Goal: Browse casually

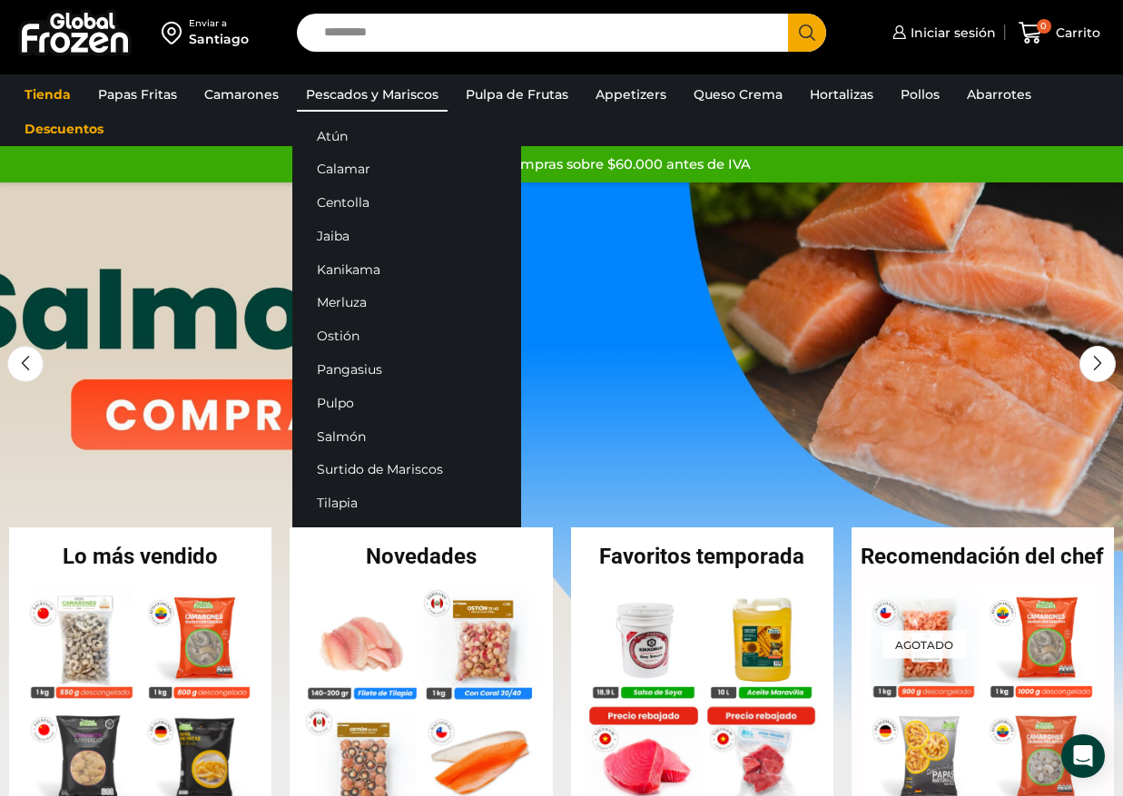
click at [378, 85] on link "Pescados y Mariscos" at bounding box center [372, 94] width 151 height 34
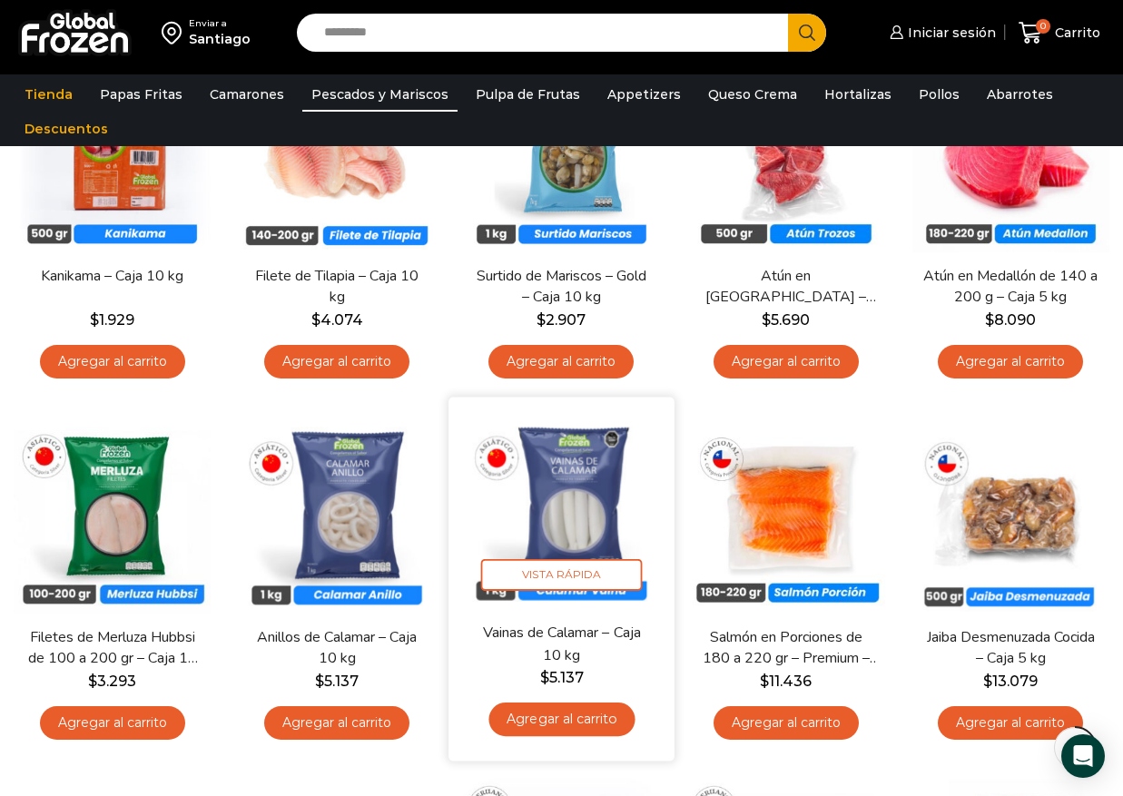
scroll to position [408, 0]
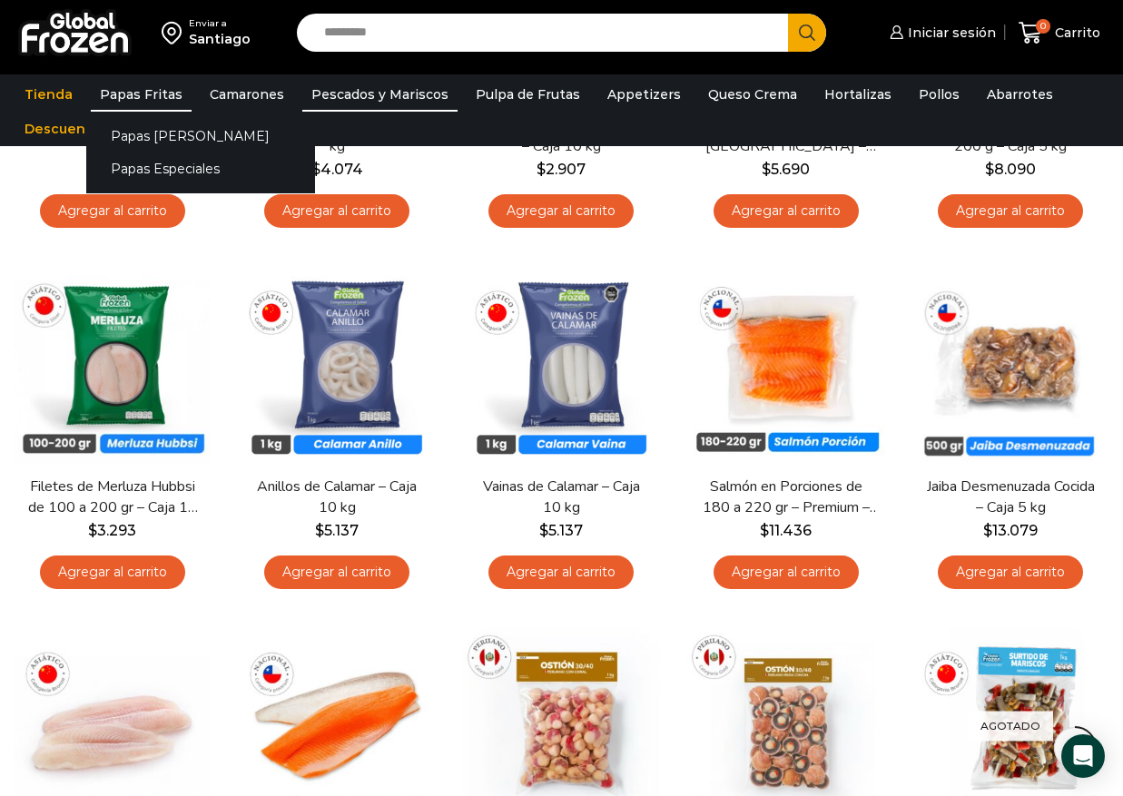
click at [145, 99] on link "Papas Fritas" at bounding box center [141, 94] width 101 height 34
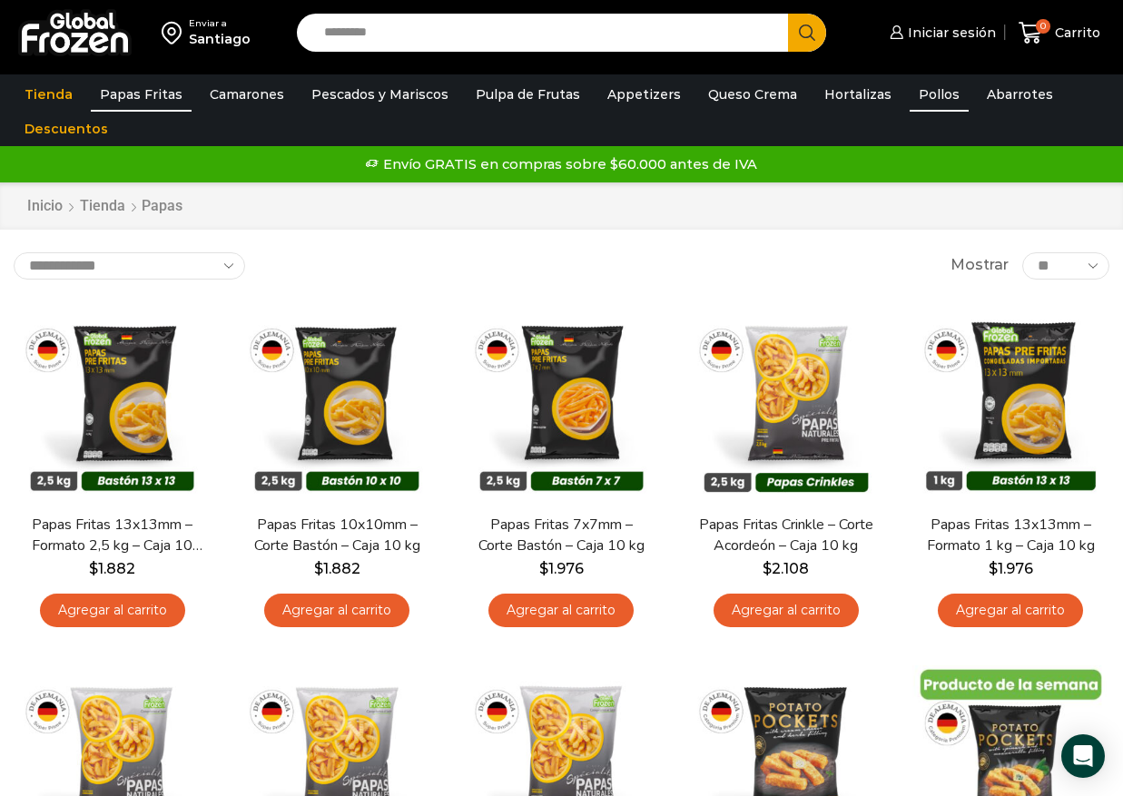
click at [909, 82] on link "Pollos" at bounding box center [938, 94] width 59 height 34
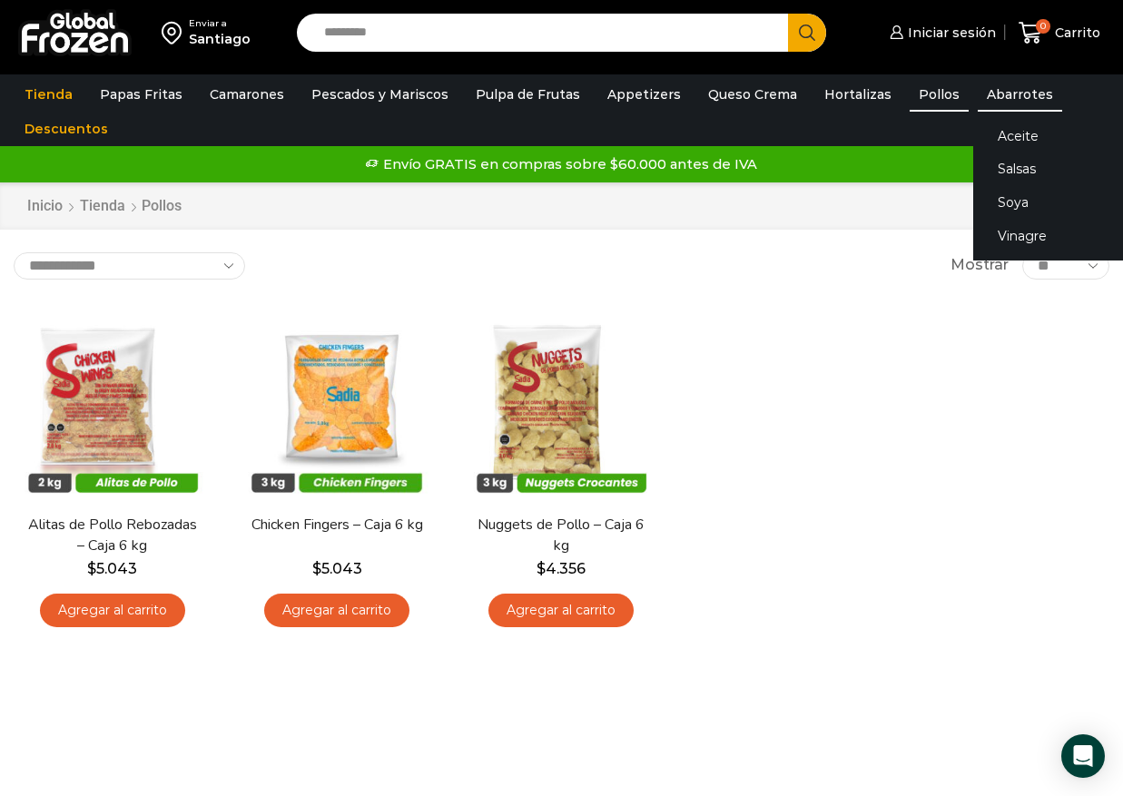
click at [977, 89] on link "Abarrotes" at bounding box center [1019, 94] width 84 height 34
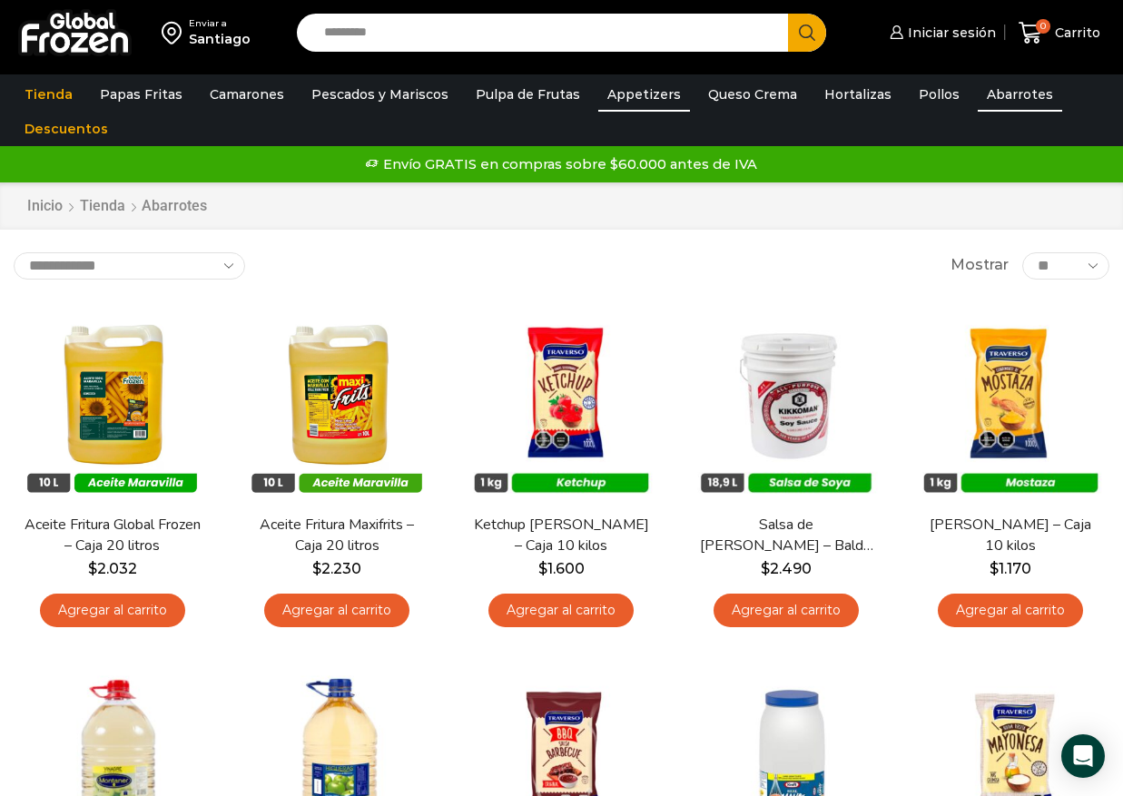
click at [642, 97] on link "Appetizers" at bounding box center [644, 94] width 92 height 34
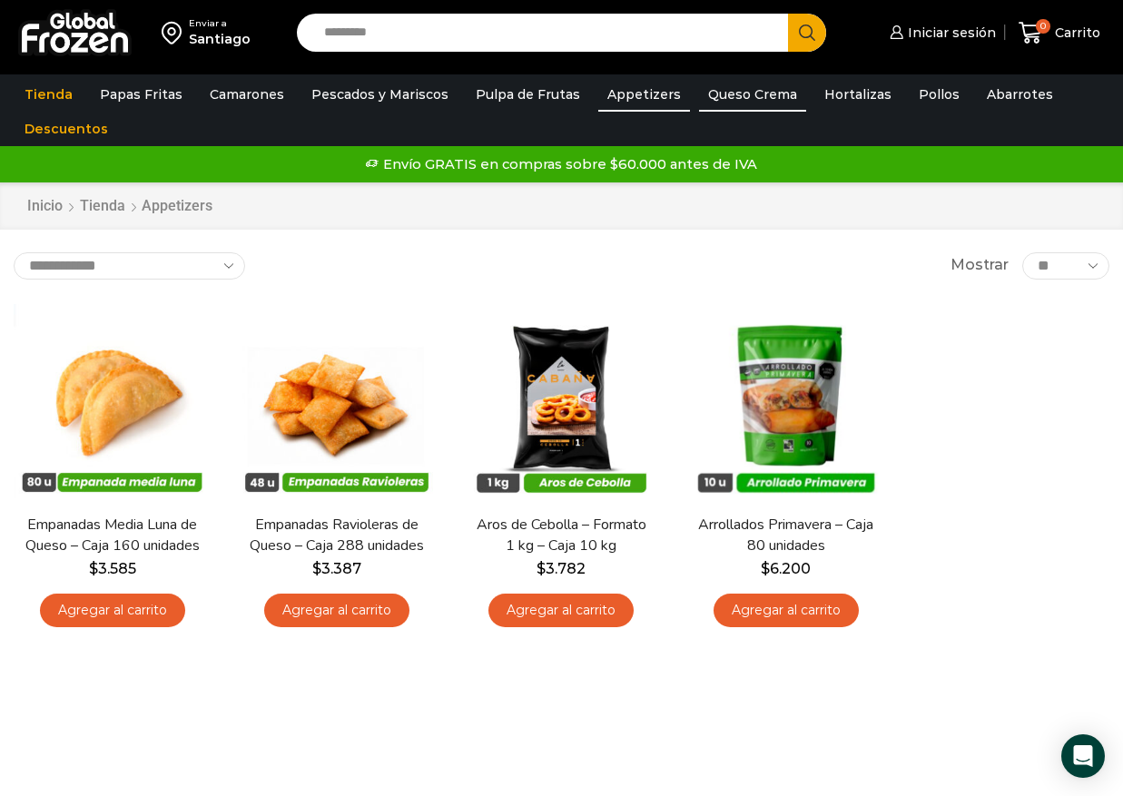
click at [762, 101] on link "Queso Crema" at bounding box center [752, 94] width 107 height 34
